Goal: Transaction & Acquisition: Purchase product/service

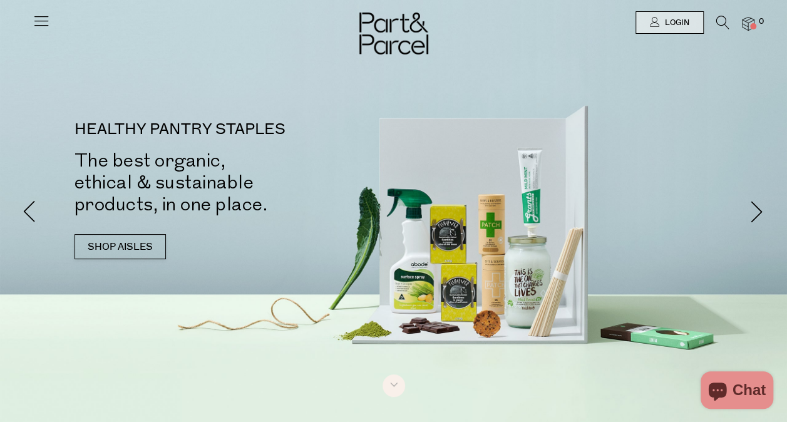
click at [39, 24] on icon at bounding box center [42, 21] width 18 height 18
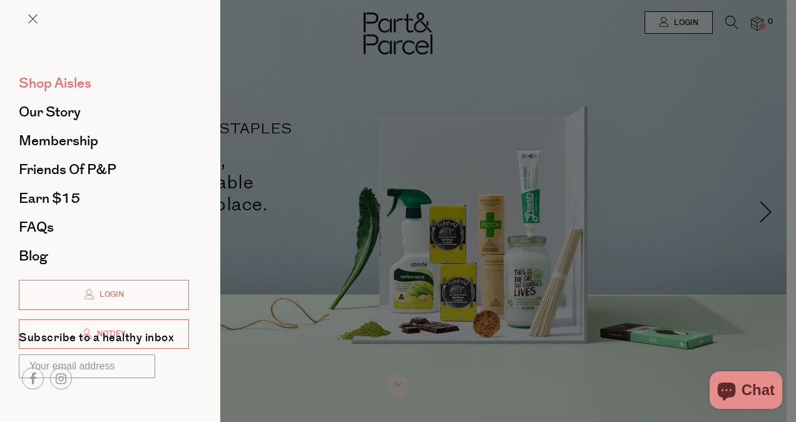
click at [73, 83] on span "Shop Aisles" at bounding box center [55, 83] width 73 height 20
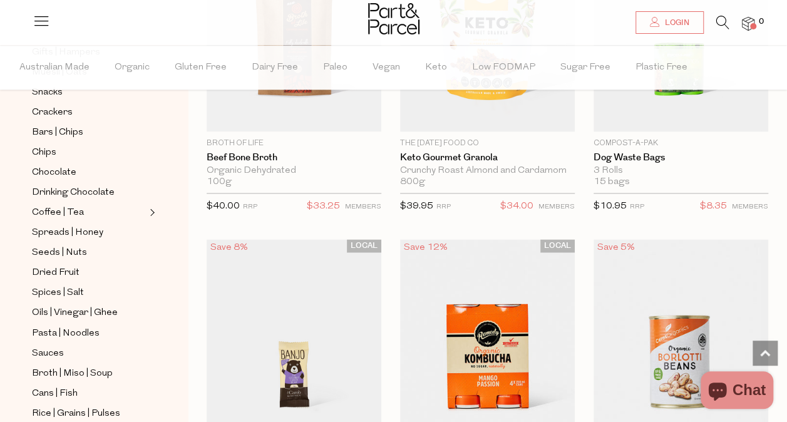
scroll to position [220, 0]
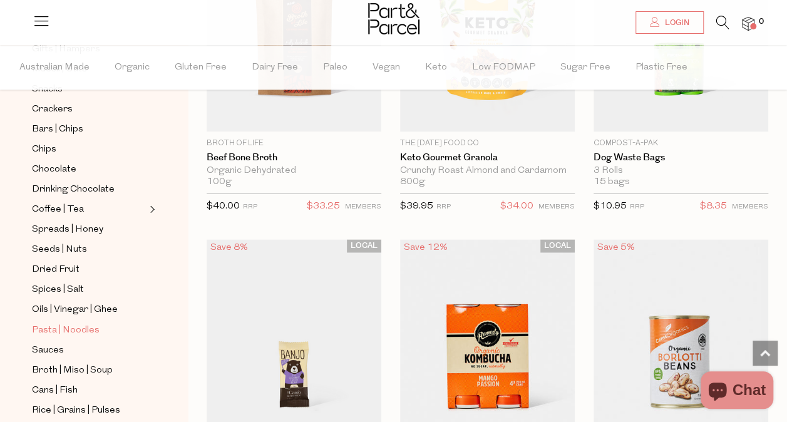
click at [79, 322] on span "Pasta | Noodles" at bounding box center [66, 329] width 68 height 15
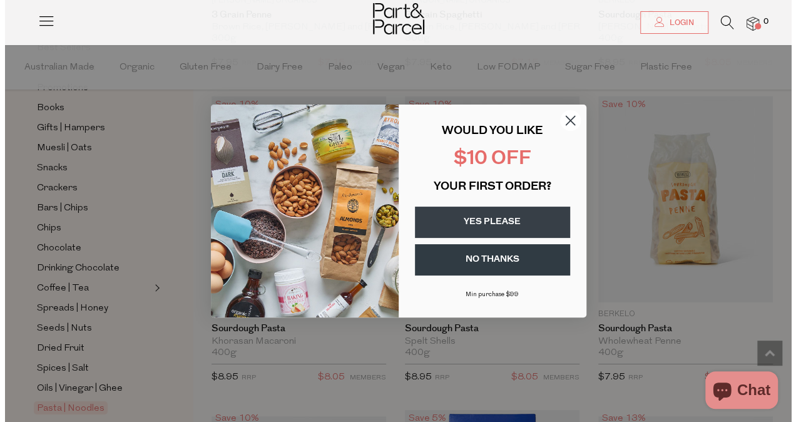
scroll to position [1971, 0]
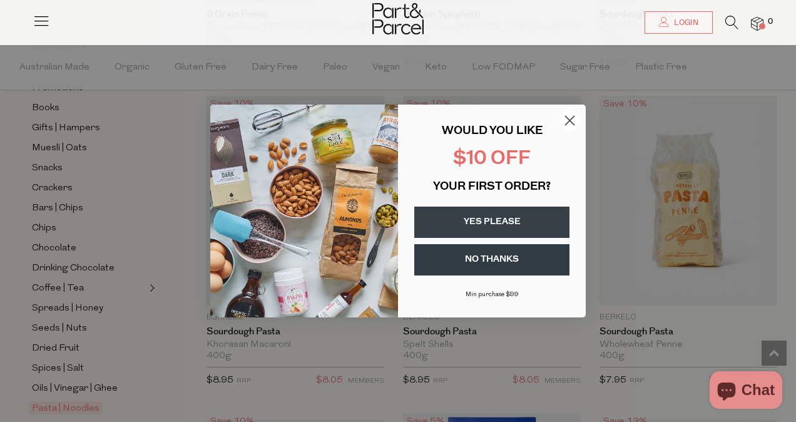
click at [566, 122] on circle "Close dialog" at bounding box center [570, 120] width 21 height 21
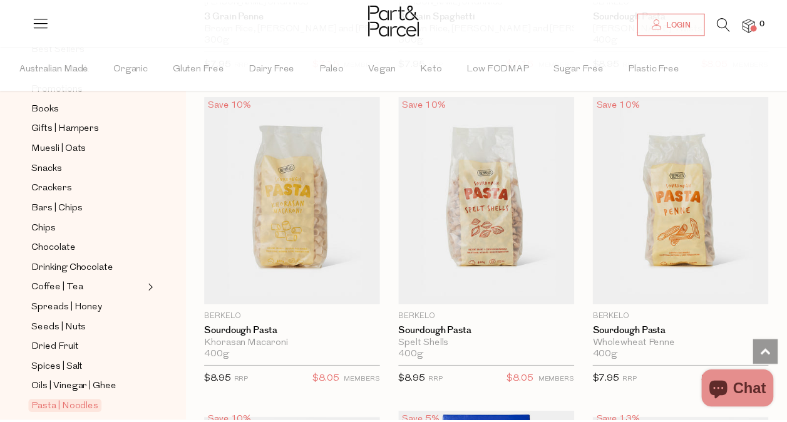
scroll to position [1949, 0]
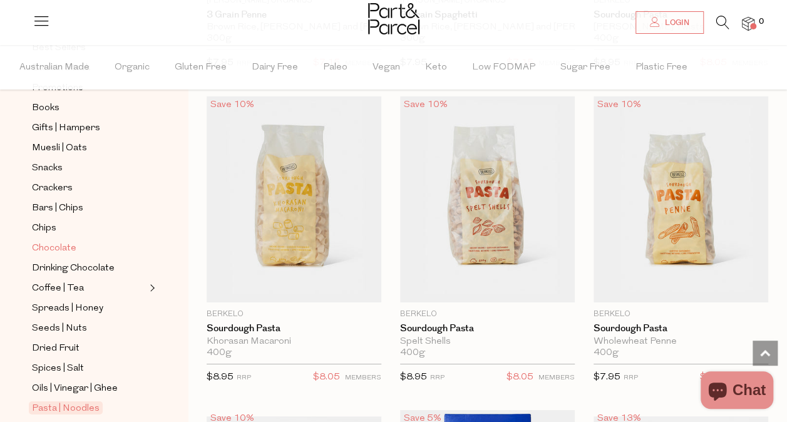
click at [58, 243] on span "Chocolate" at bounding box center [54, 248] width 44 height 15
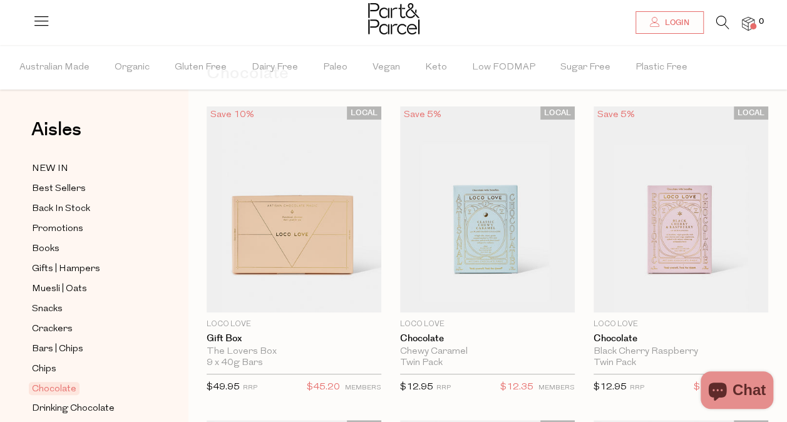
scroll to position [56, 0]
click at [514, 223] on img at bounding box center [487, 211] width 175 height 206
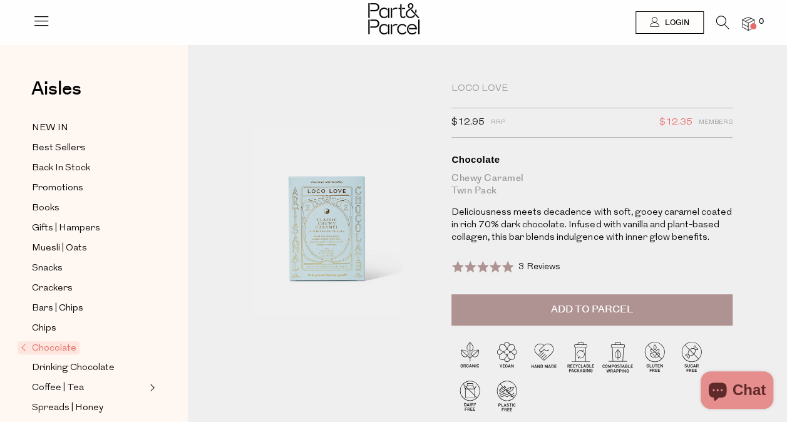
click at [86, 153] on link "Best Sellers" at bounding box center [89, 148] width 114 height 16
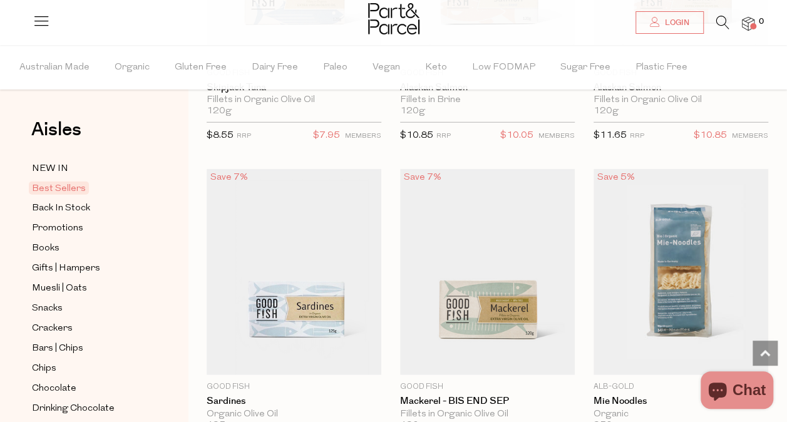
scroll to position [1670, 0]
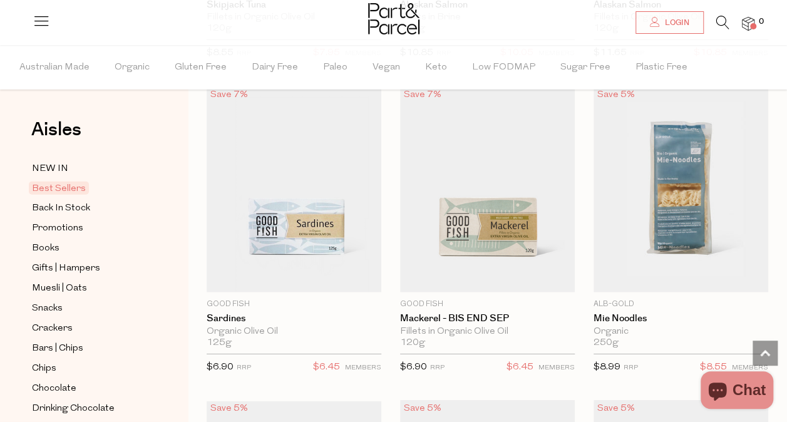
click at [716, 176] on img at bounding box center [680, 189] width 175 height 206
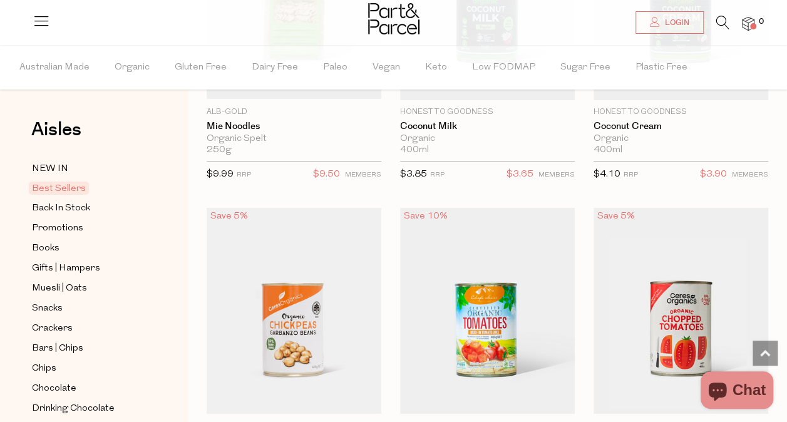
scroll to position [2172, 0]
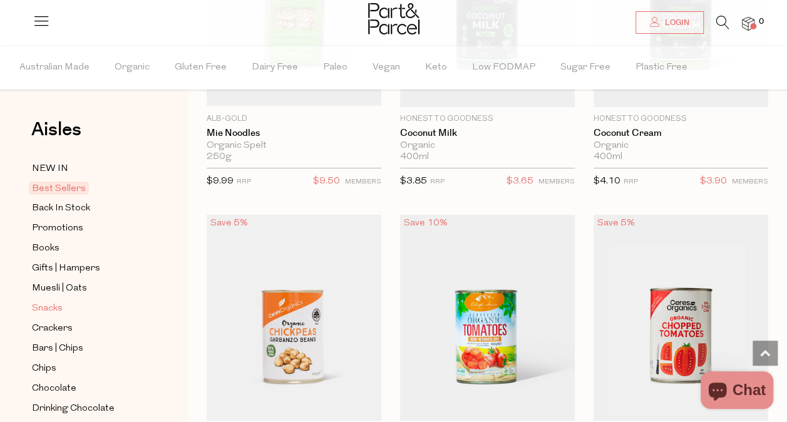
click at [64, 311] on link "Snacks" at bounding box center [89, 308] width 114 height 16
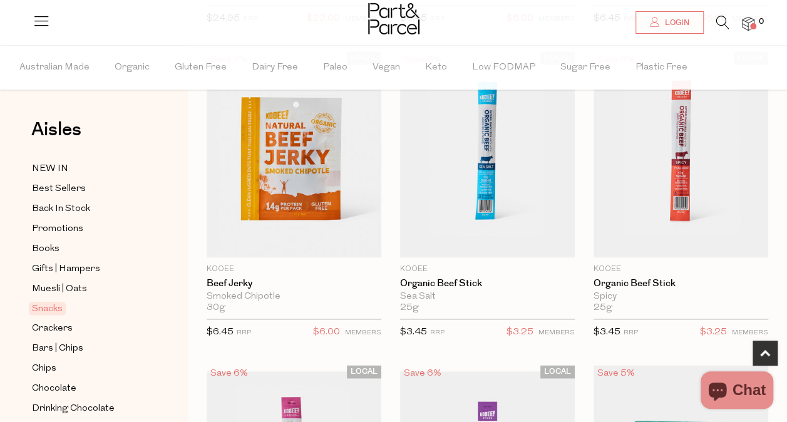
scroll to position [741, 0]
